Goal: Transaction & Acquisition: Purchase product/service

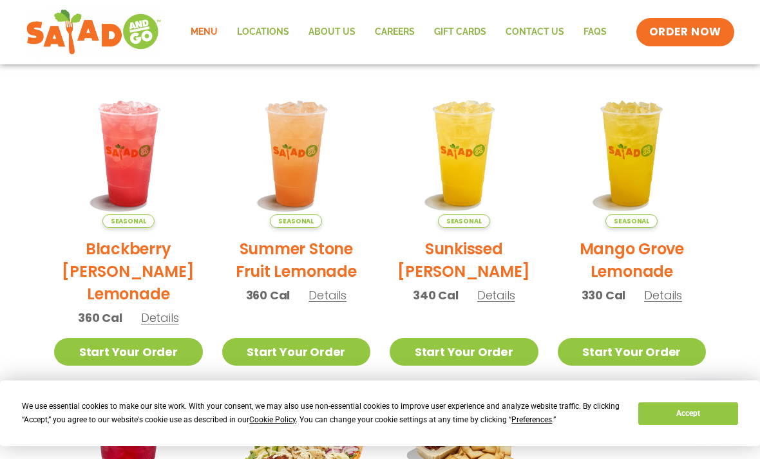
scroll to position [250, 0]
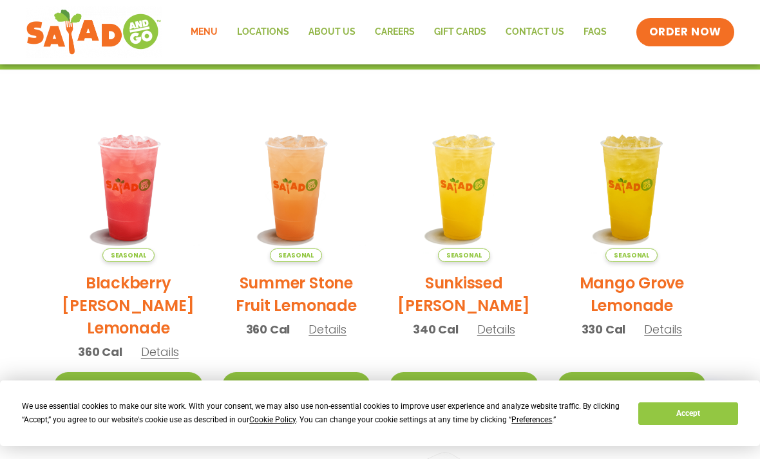
click at [342, 42] on link "About Us" at bounding box center [332, 32] width 66 height 30
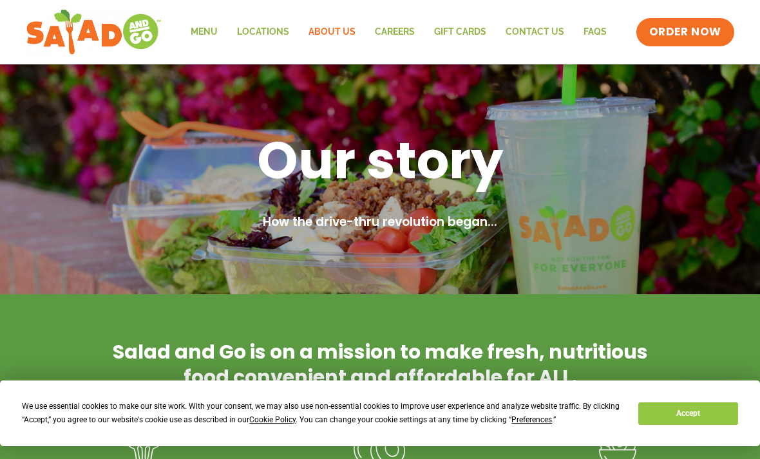
click at [416, 30] on link "Careers" at bounding box center [394, 32] width 59 height 30
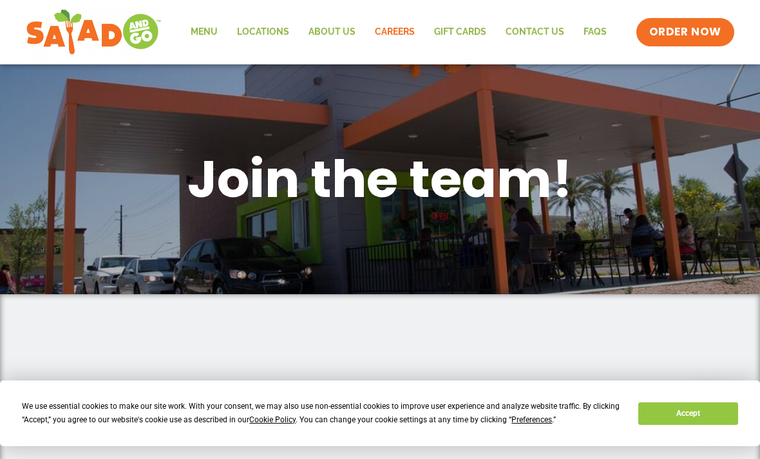
click at [552, 33] on link "Contact Us" at bounding box center [535, 32] width 78 height 30
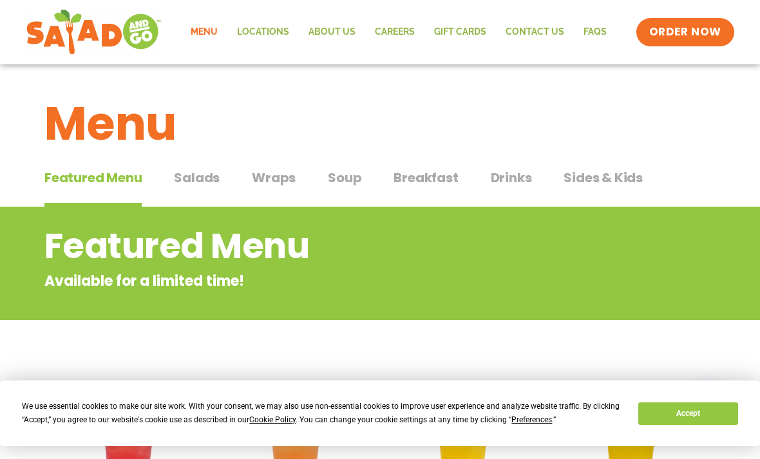
click at [213, 175] on span "Salads" at bounding box center [197, 177] width 46 height 19
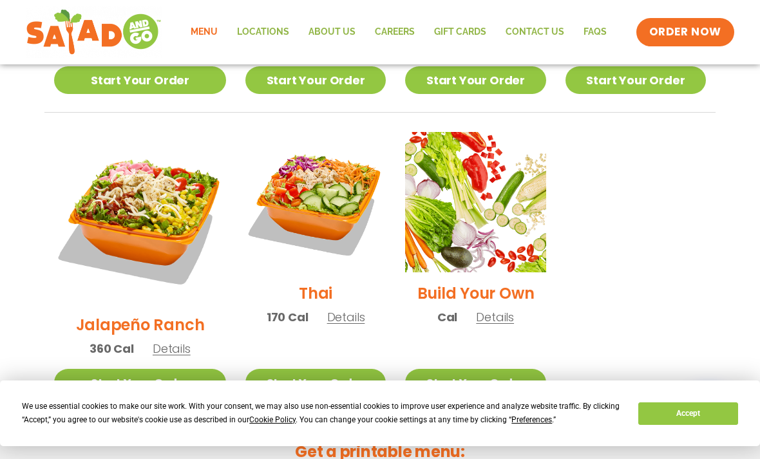
scroll to position [931, 0]
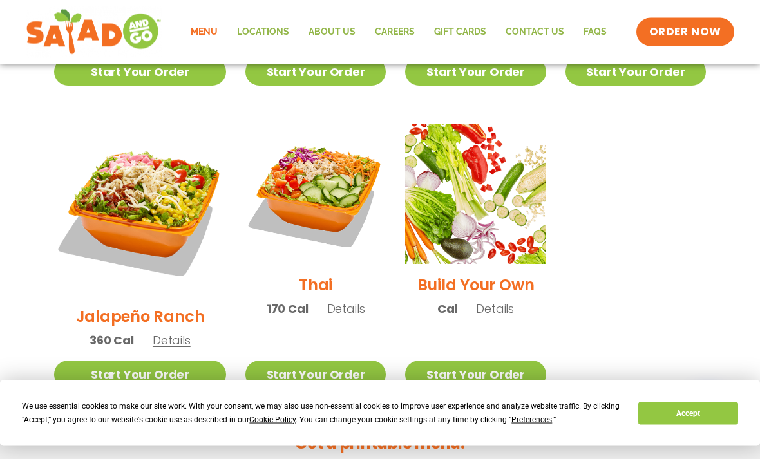
click at [458, 361] on link "Start Your Order" at bounding box center [475, 375] width 140 height 28
